Goal: Navigation & Orientation: Understand site structure

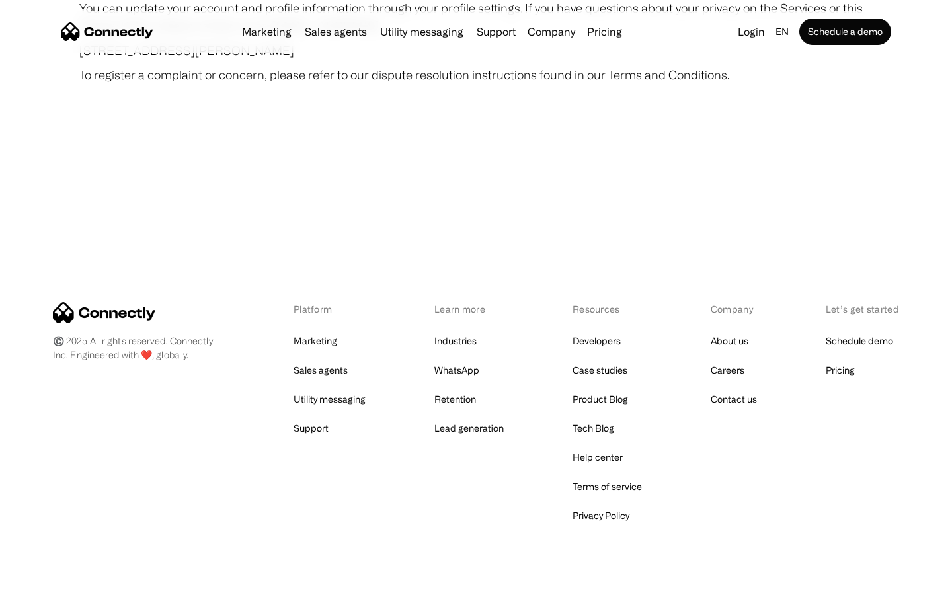
scroll to position [7696, 0]
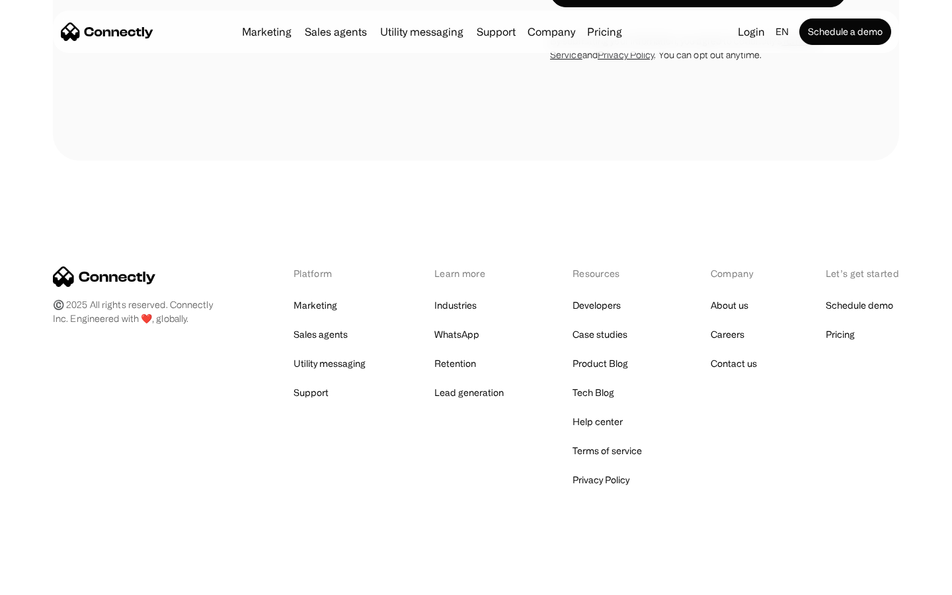
scroll to position [1116, 0]
